Goal: Task Accomplishment & Management: Manage account settings

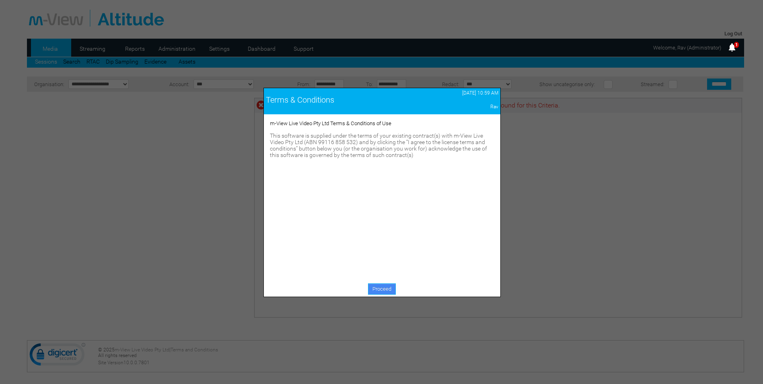
click at [381, 292] on link "Proceed" at bounding box center [382, 288] width 28 height 11
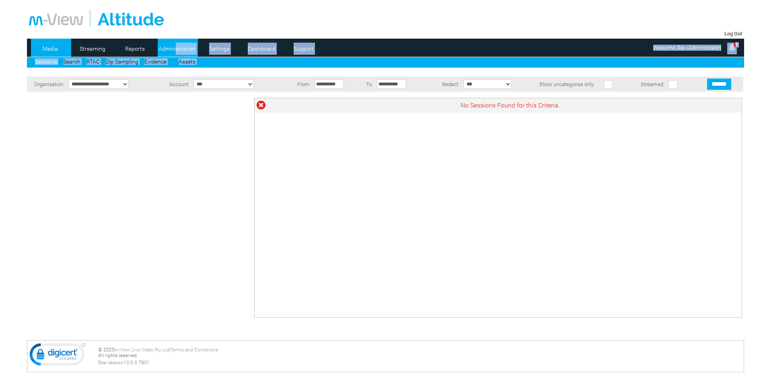
drag, startPoint x: 0, startPoint y: 0, endPoint x: 167, endPoint y: 46, distance: 173.5
click at [167, 46] on link "Administration" at bounding box center [177, 49] width 39 height 12
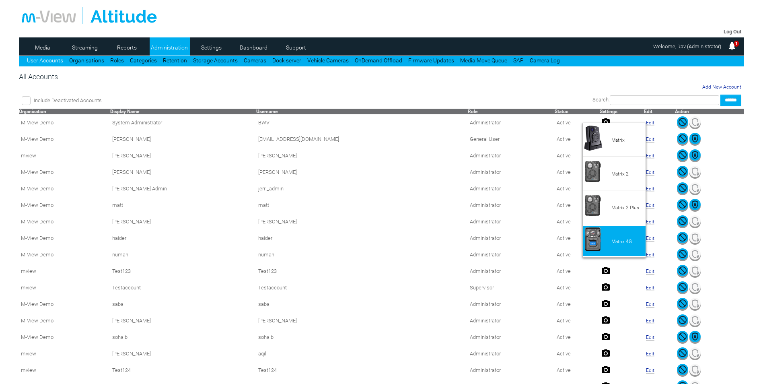
click at [609, 230] on li "Matrix 4G" at bounding box center [614, 241] width 63 height 30
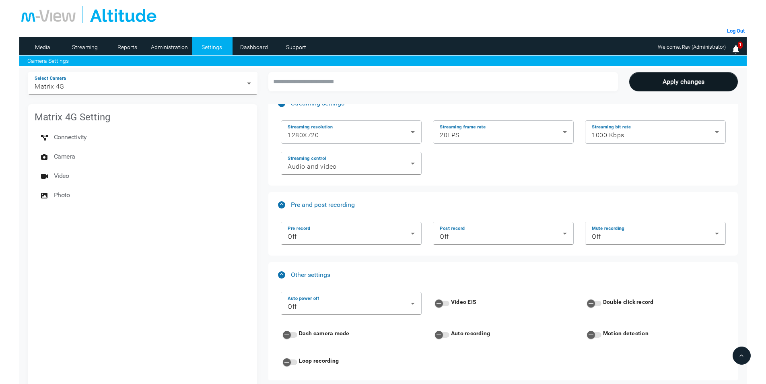
scroll to position [1086, 0]
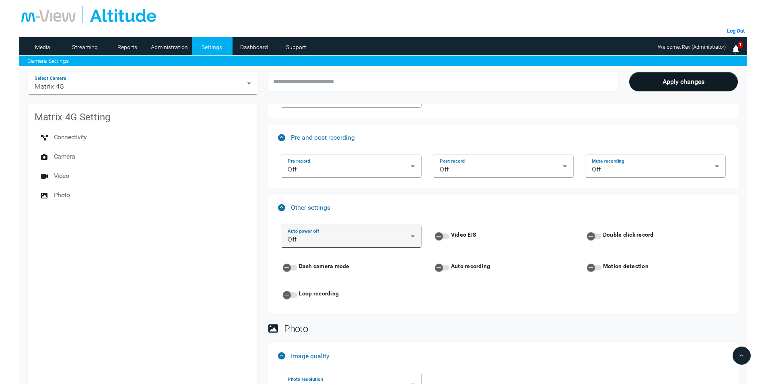
click at [403, 232] on div "Auto power off Off" at bounding box center [351, 236] width 127 height 23
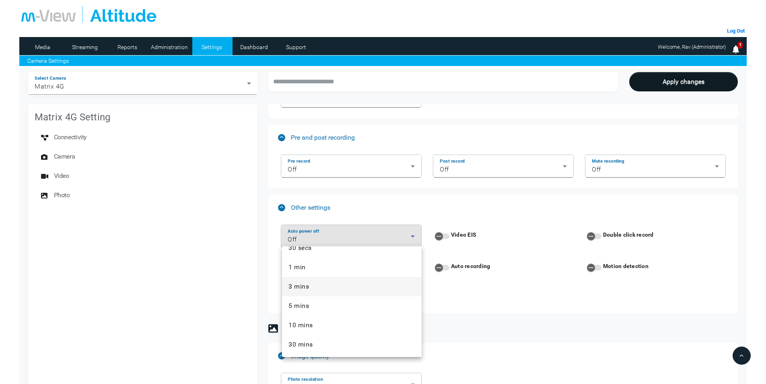
scroll to position [31, 0]
click at [375, 200] on div at bounding box center [383, 192] width 766 height 384
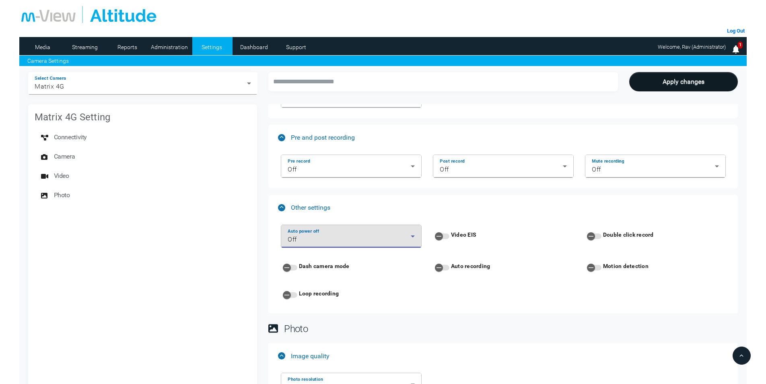
click at [357, 236] on div "Off" at bounding box center [349, 239] width 123 height 10
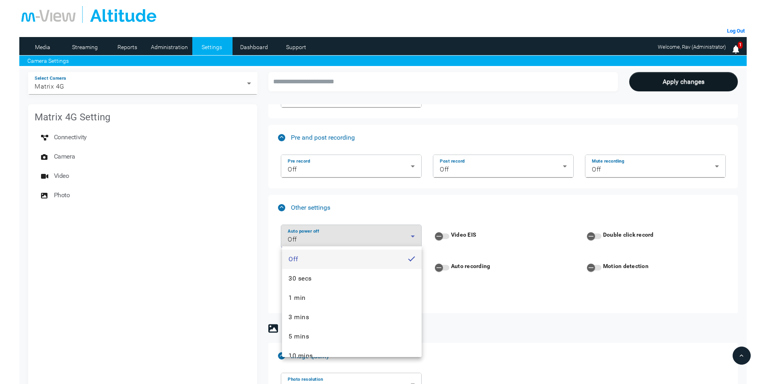
click at [413, 217] on div at bounding box center [383, 192] width 766 height 384
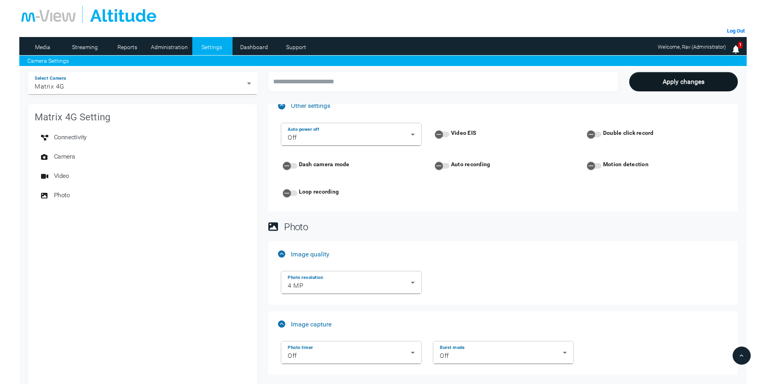
scroll to position [1147, 0]
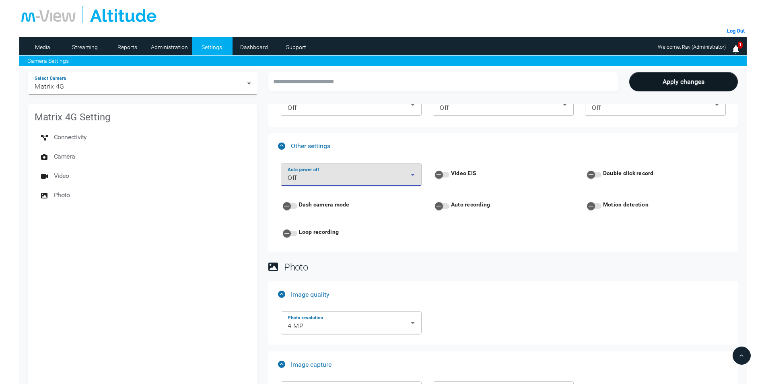
click at [412, 170] on icon at bounding box center [413, 175] width 10 height 10
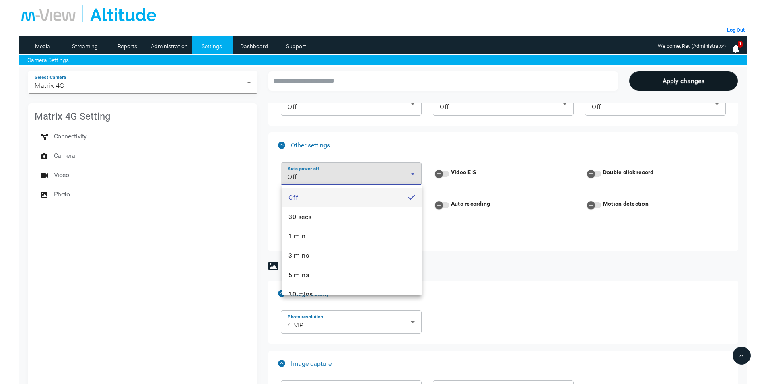
scroll to position [0, 0]
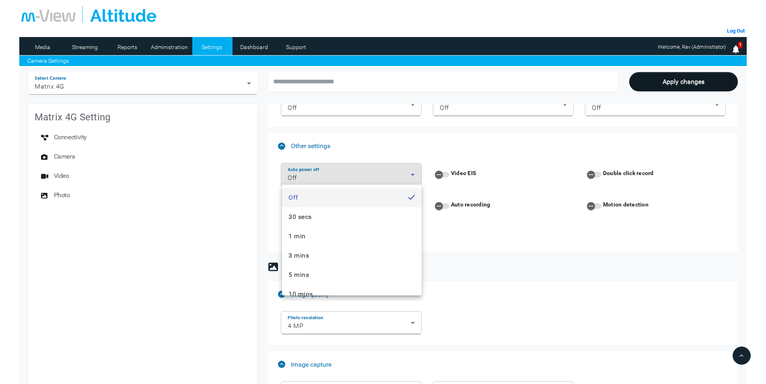
click at [497, 260] on div at bounding box center [383, 192] width 766 height 384
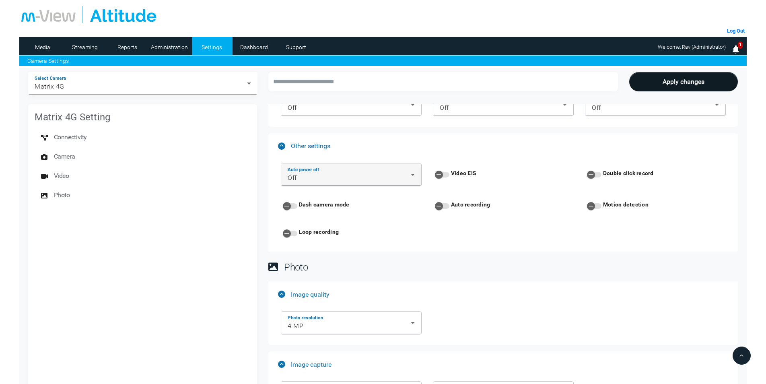
click at [386, 178] on div "Off" at bounding box center [349, 178] width 123 height 10
